Goal: Download file/media

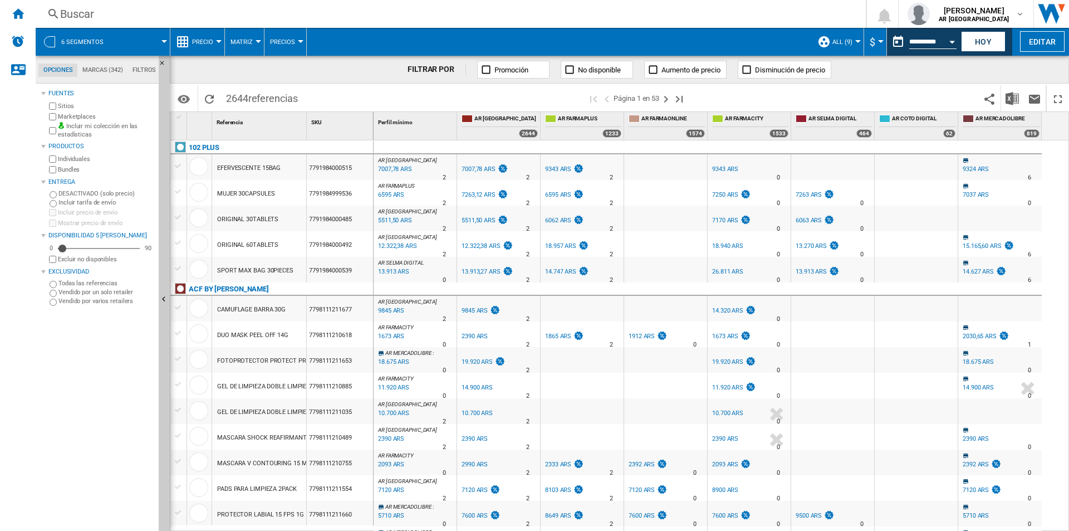
click at [66, 170] on label "Bundles" at bounding box center [106, 169] width 96 height 8
click at [975, 46] on button "Hoy" at bounding box center [983, 41] width 45 height 21
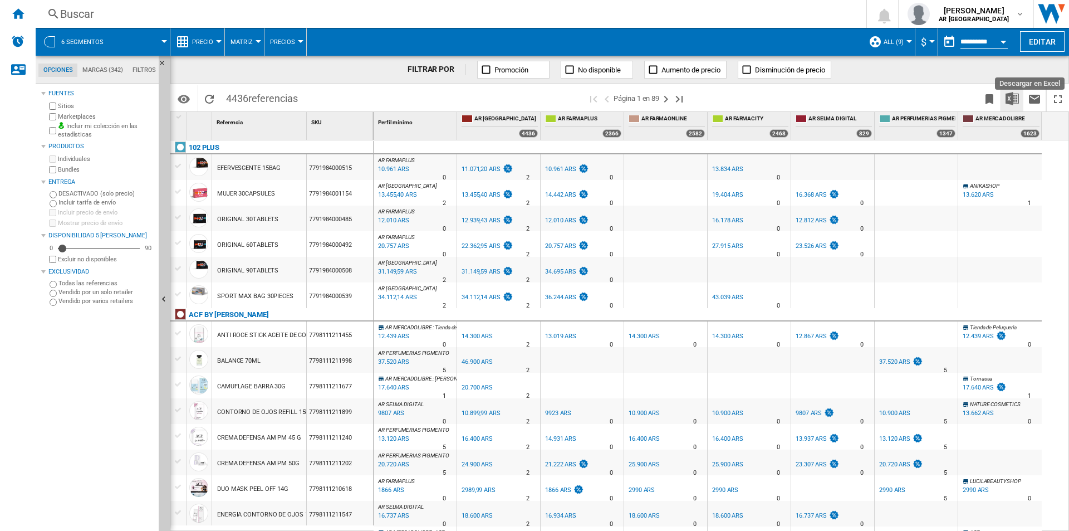
click at [1016, 100] on img "Descargar en Excel" at bounding box center [1012, 98] width 13 height 13
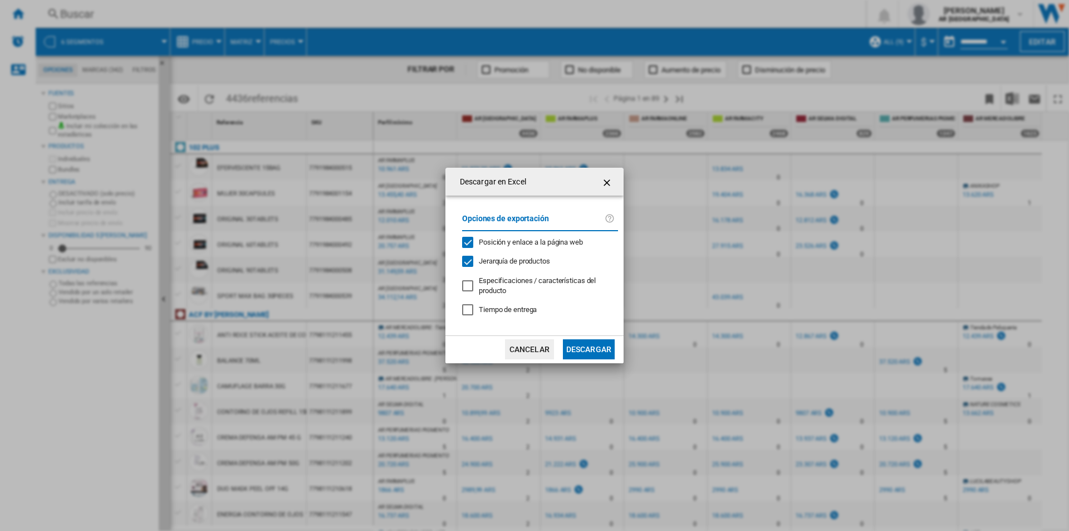
click at [608, 354] on button "Descargar" at bounding box center [589, 349] width 52 height 20
